Goal: Transaction & Acquisition: Obtain resource

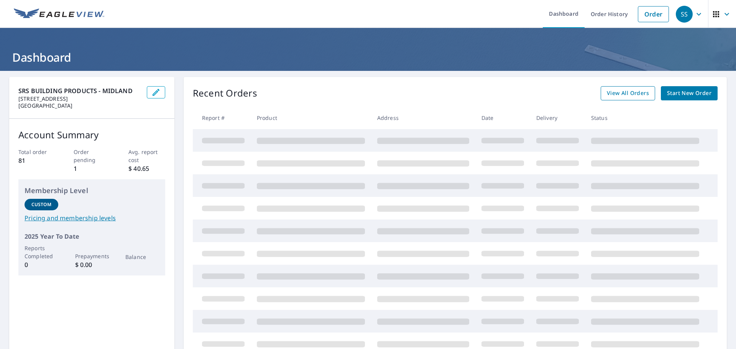
click at [619, 92] on span "View All Orders" at bounding box center [628, 94] width 42 height 10
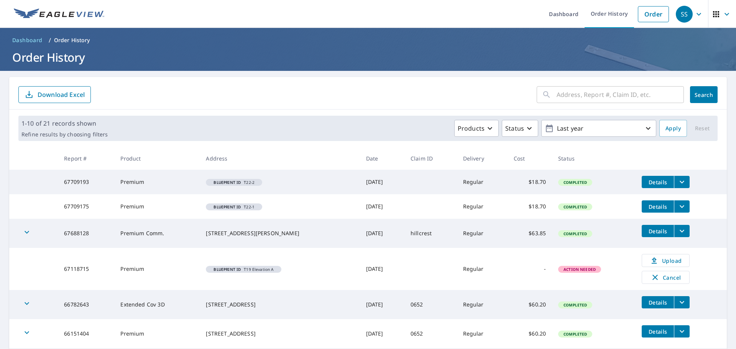
click at [656, 233] on span "Details" at bounding box center [657, 231] width 23 height 7
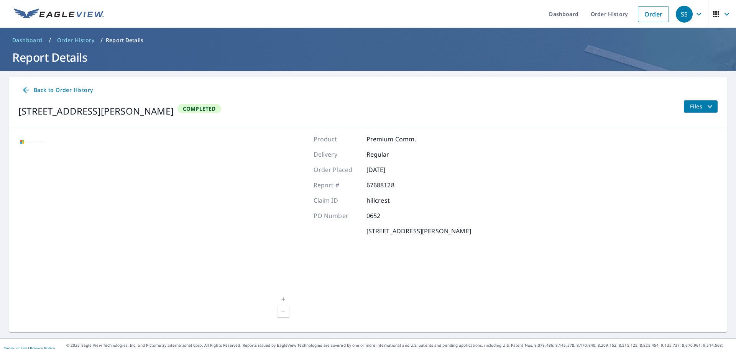
click at [696, 110] on span "Files" at bounding box center [702, 106] width 25 height 9
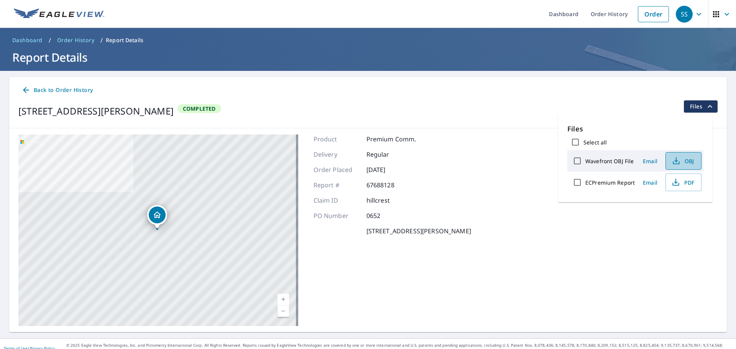
click at [686, 161] on span "OBJ" at bounding box center [682, 160] width 25 height 9
click at [502, 244] on div "[STREET_ADDRESS][PERSON_NAME] Aerial Road A standard road map Aerial A detailed…" at bounding box center [367, 230] width 717 height 204
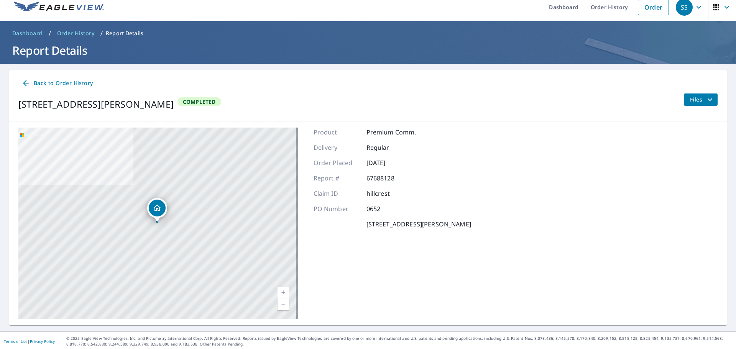
scroll to position [9, 0]
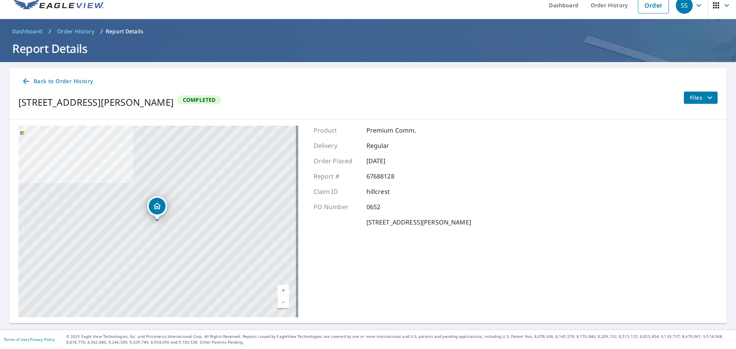
click at [691, 99] on span "Files" at bounding box center [702, 97] width 25 height 9
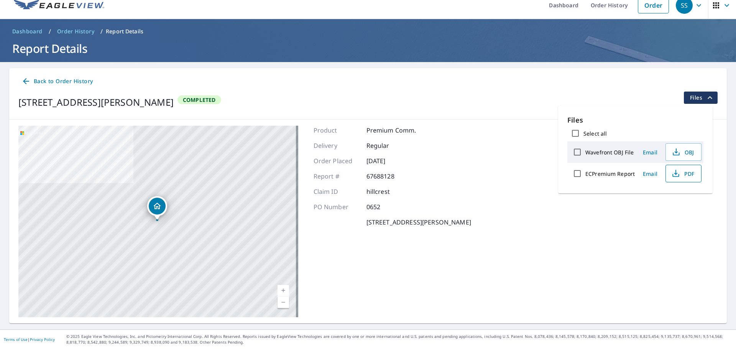
click at [681, 176] on span "PDF" at bounding box center [682, 173] width 25 height 9
click at [650, 150] on span "Email" at bounding box center [650, 152] width 18 height 7
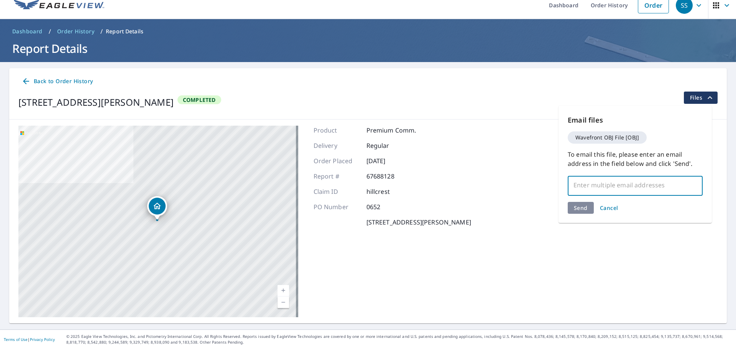
click at [609, 181] on input "text" at bounding box center [629, 185] width 116 height 15
type input "d"
type input "[PERSON_NAME][EMAIL_ADDRESS][PERSON_NAME][DOMAIN_NAME]"
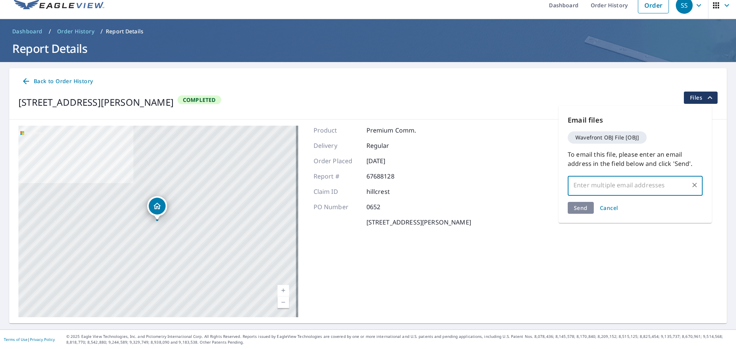
click at [586, 209] on div "Email files Wavefront OBJ File [OBJ] To email this file, please enter an email …" at bounding box center [634, 164] width 153 height 117
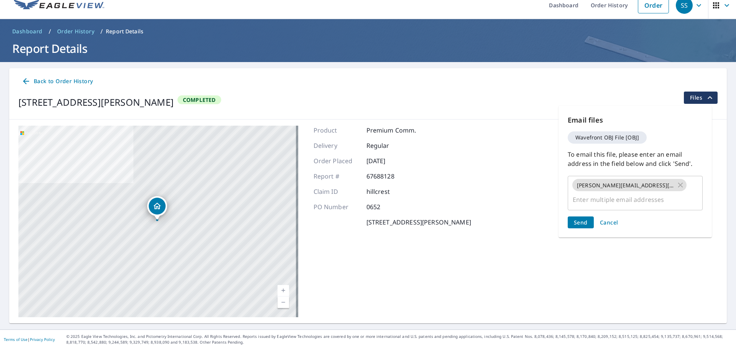
click at [577, 225] on span "Send" at bounding box center [581, 222] width 14 height 7
